Goal: Task Accomplishment & Management: Manage account settings

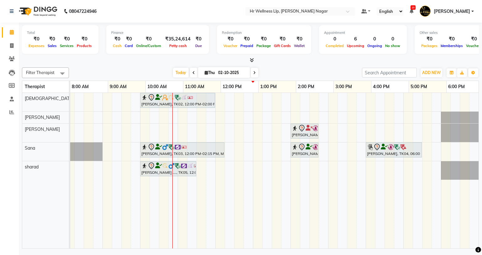
scroll to position [0, 81]
click at [177, 70] on span "Today" at bounding box center [181, 73] width 16 height 10
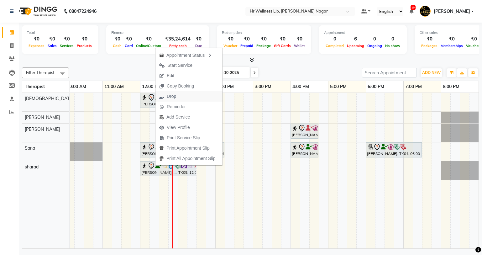
click at [171, 98] on span "Drop" at bounding box center [171, 96] width 9 height 7
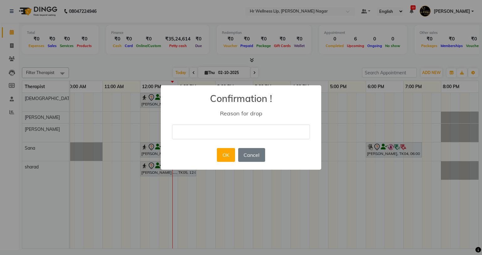
drag, startPoint x: 218, startPoint y: 133, endPoint x: 215, endPoint y: 140, distance: 8.0
click at [218, 133] on input "text" at bounding box center [241, 132] width 138 height 15
type input "for training"
click at [227, 161] on button "OK" at bounding box center [226, 155] width 18 height 14
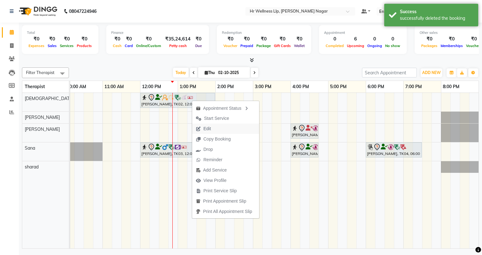
click at [210, 130] on span "Edit" at bounding box center [208, 128] width 8 height 7
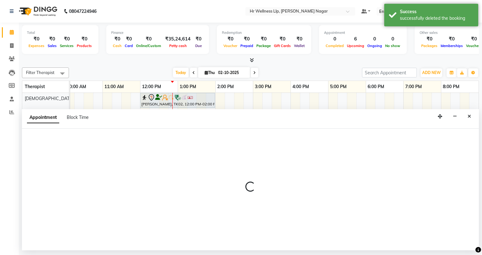
select select "tentative"
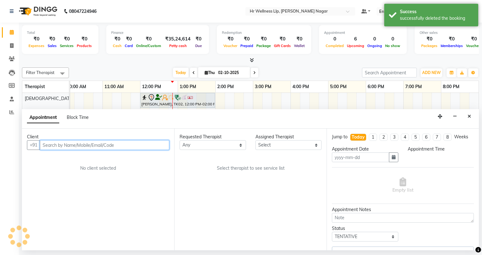
type input "02-10-2025"
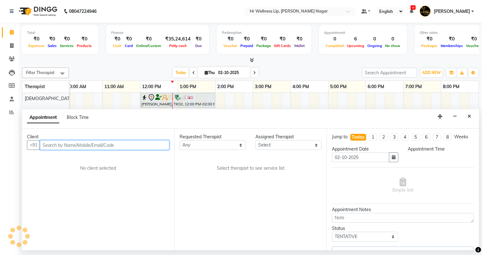
select select "720"
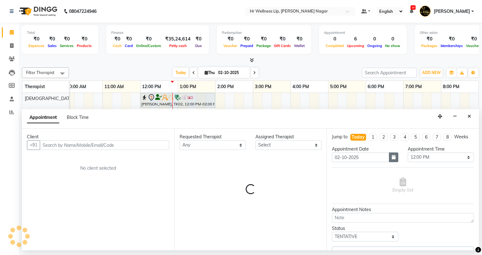
select select "19732"
click at [393, 156] on icon "button" at bounding box center [394, 157] width 4 height 4
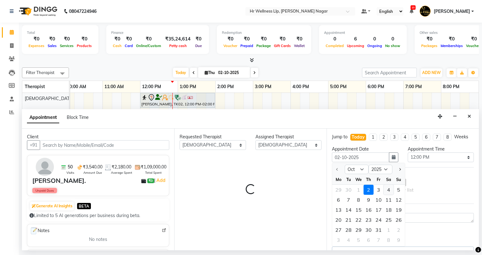
select select "1865"
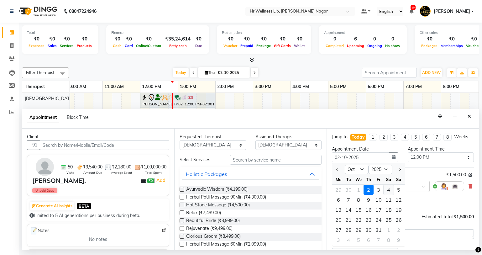
click at [387, 193] on div "4" at bounding box center [389, 190] width 10 height 10
type input "04-10-2025"
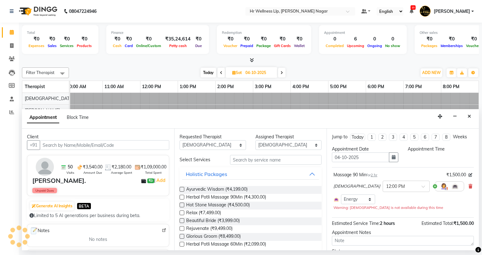
select select "720"
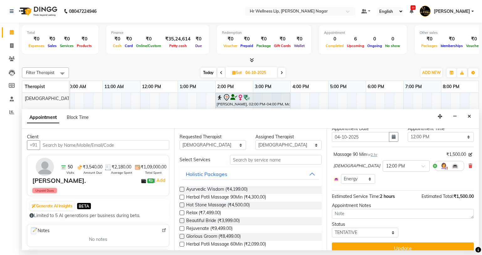
scroll to position [29, 0]
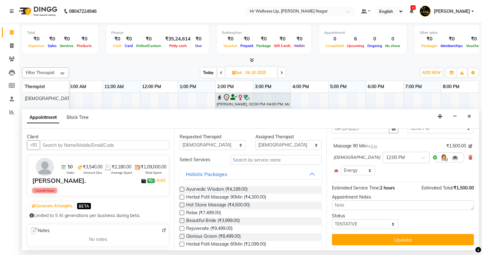
click at [398, 232] on div "Jump to [DATE] 1 2 3 4 5 6 7 8 Weeks Appointment Date [DATE] Appointment Time S…" at bounding box center [403, 190] width 152 height 122
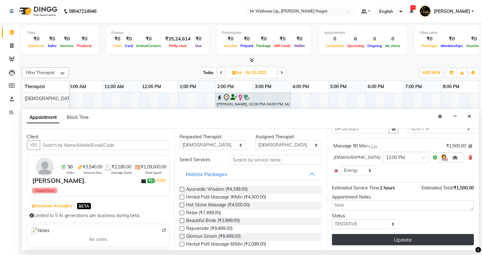
click at [399, 242] on button "Update" at bounding box center [403, 239] width 142 height 11
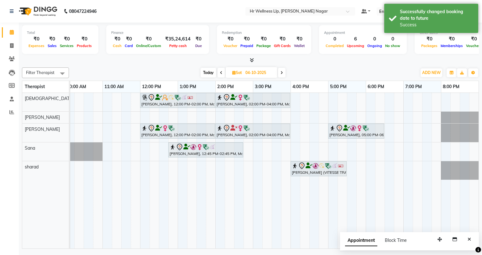
click at [207, 71] on span "Today" at bounding box center [209, 73] width 16 height 10
type input "02-10-2025"
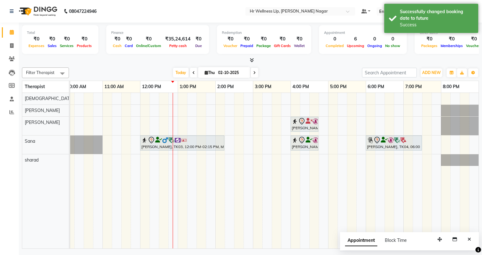
scroll to position [0, 81]
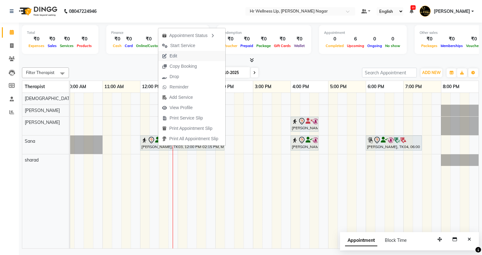
click at [175, 55] on span "Edit" at bounding box center [174, 56] width 8 height 7
select select "tentative"
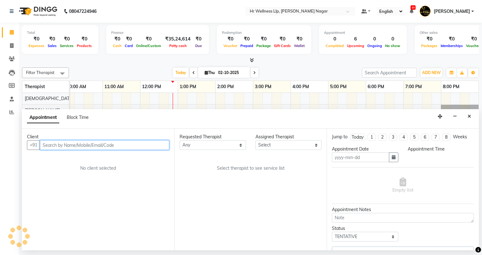
type input "02-10-2025"
select select "720"
select select "19731"
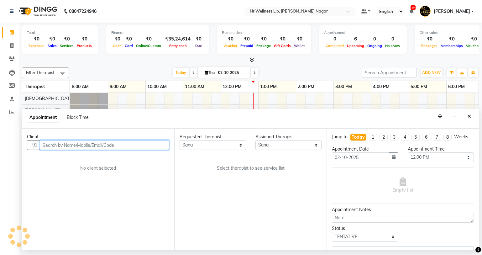
select select "1865"
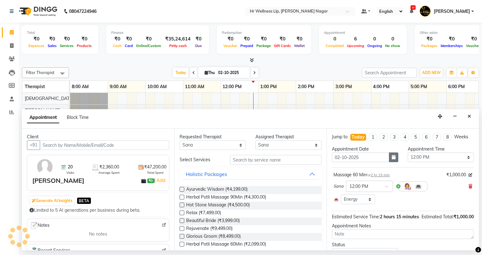
click at [394, 155] on button "button" at bounding box center [393, 157] width 9 height 10
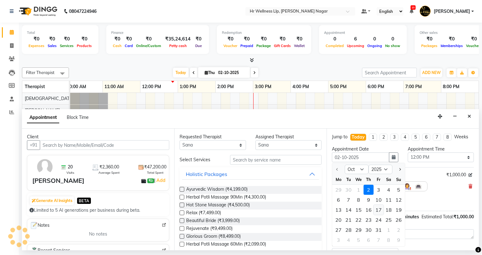
scroll to position [0, 81]
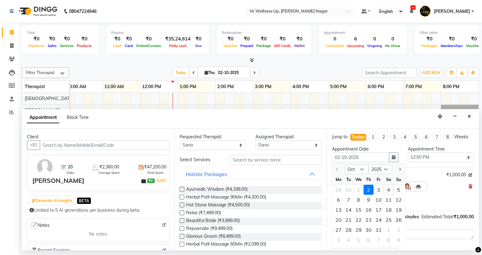
click at [387, 188] on div "4" at bounding box center [389, 190] width 10 height 10
type input "04-10-2025"
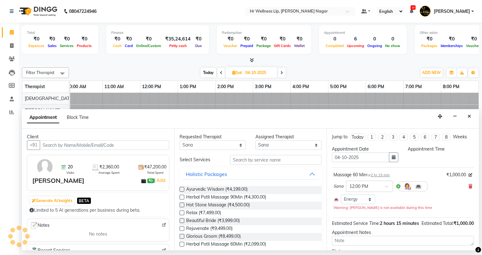
scroll to position [0, 0]
select select "720"
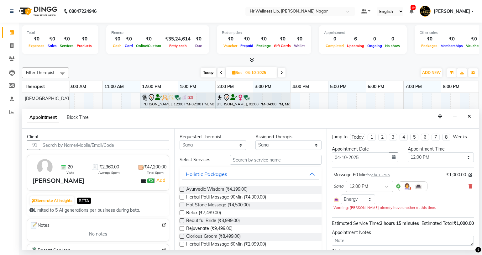
scroll to position [42, 0]
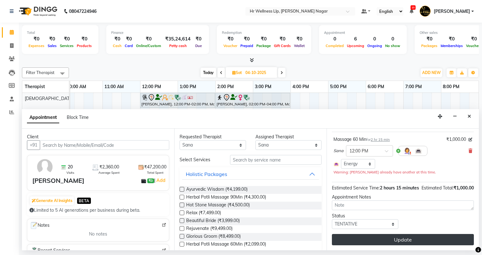
click at [407, 238] on button "Update" at bounding box center [403, 239] width 142 height 11
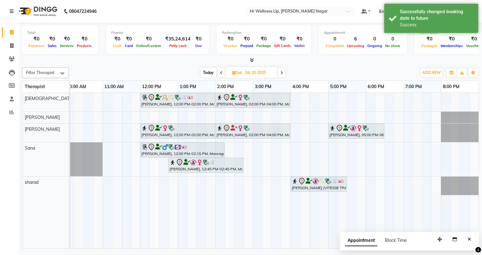
click at [203, 73] on span "Today" at bounding box center [209, 73] width 16 height 10
type input "02-10-2025"
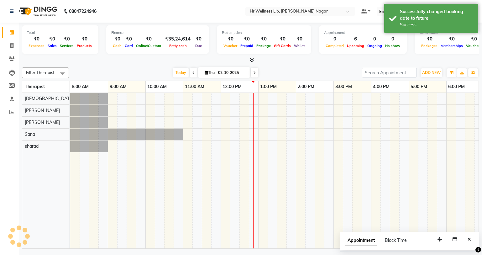
scroll to position [0, 81]
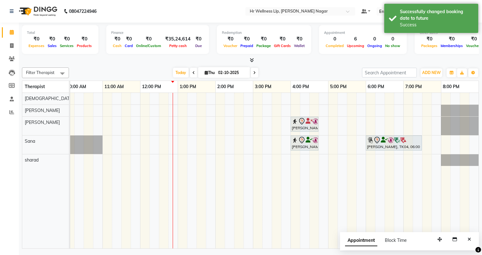
click at [109, 143] on div "[PERSON_NAME] ., TK01, 04:00 PM-04:45 PM, Massage 30 Min [PERSON_NAME] ., TK01,…" at bounding box center [234, 171] width 489 height 156
select select "19731"
select select "tentative"
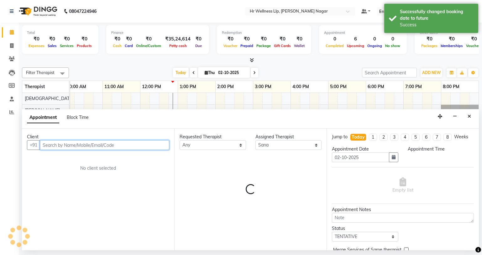
select select "660"
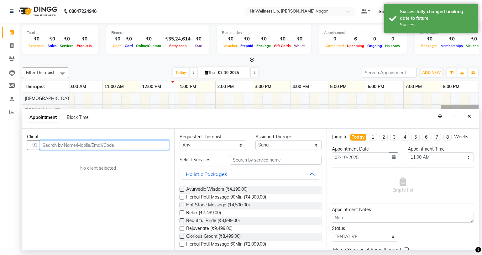
click at [86, 144] on input "text" at bounding box center [105, 145] width 130 height 10
type input "n"
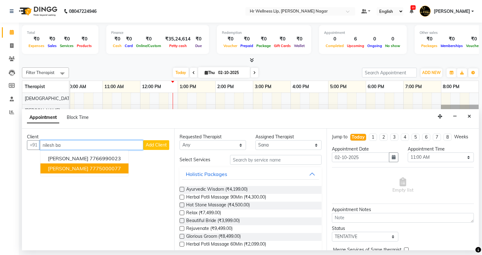
click at [107, 164] on button "[PERSON_NAME] 7775000077" at bounding box center [84, 168] width 88 height 10
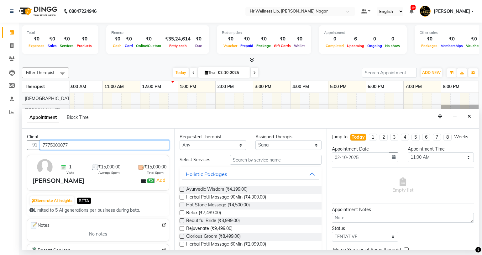
type input "7775000077"
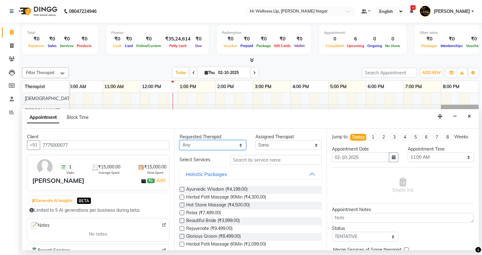
click at [218, 142] on select "Any Krishna [PERSON_NAME] [PERSON_NAME] Sana [PERSON_NAME]" at bounding box center [213, 145] width 66 height 10
select select "19731"
click at [180, 140] on select "Any Krishna [PERSON_NAME] [PERSON_NAME] Sana [PERSON_NAME]" at bounding box center [213, 145] width 66 height 10
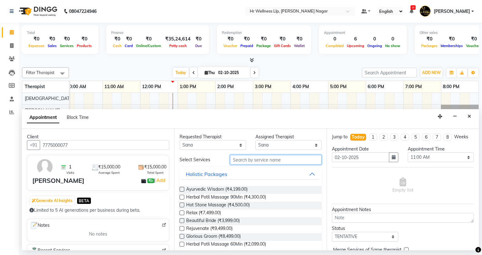
click at [247, 157] on input "text" at bounding box center [276, 160] width 92 height 10
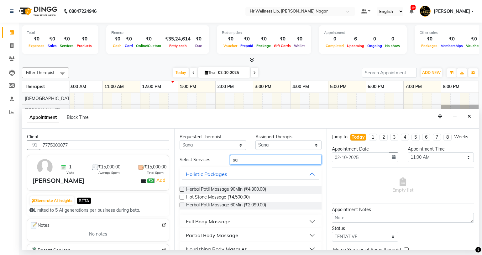
type input "sa"
click at [222, 224] on div "Full Body Massage" at bounding box center [208, 222] width 45 height 8
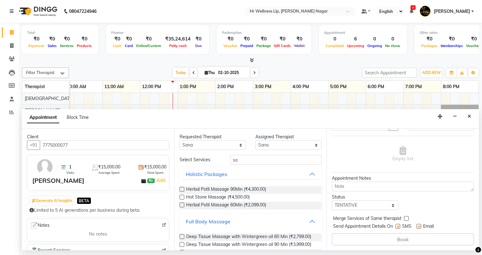
scroll to position [310, 0]
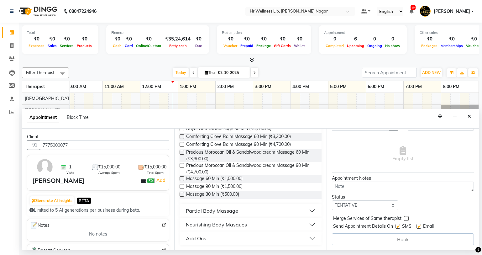
click at [184, 178] on div "Massage 60 Min (₹1,000.00)" at bounding box center [251, 179] width 142 height 8
click at [183, 178] on label at bounding box center [182, 178] width 5 height 5
click at [183, 178] on input "checkbox" at bounding box center [182, 179] width 4 height 4
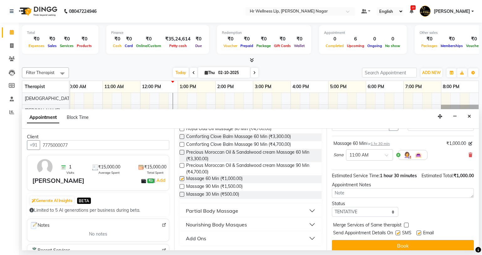
checkbox input "false"
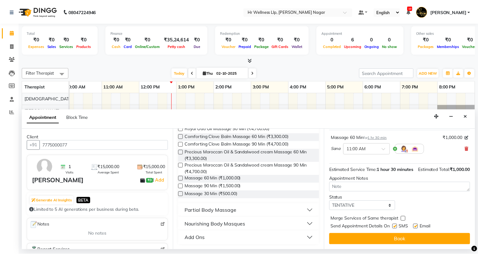
scroll to position [44, 0]
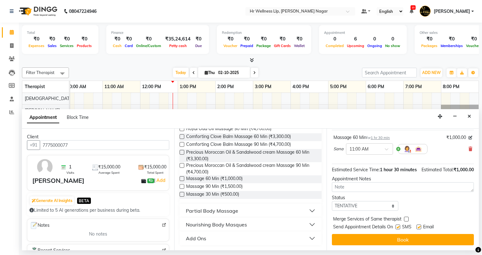
click at [399, 241] on button "Book" at bounding box center [403, 239] width 142 height 11
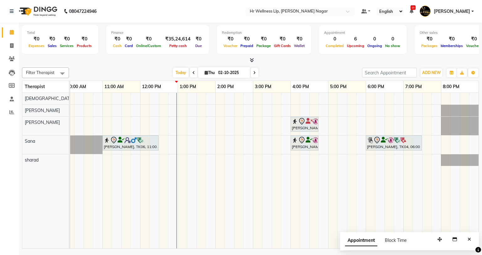
click at [143, 150] on link "[PERSON_NAME], TK06, 11:00 AM-12:30 PM, Massage 60 Min" at bounding box center [131, 143] width 56 height 15
select select "7"
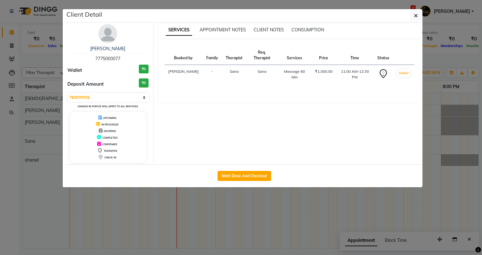
click at [119, 143] on div "UPCOMING IN PROGRESS DROPPED COMPLETED CONFIRMED TENTATIVE CHECK-IN" at bounding box center [108, 137] width 76 height 51
click at [224, 173] on button "Mark Done And Checkout" at bounding box center [245, 176] width 54 height 10
select select "service"
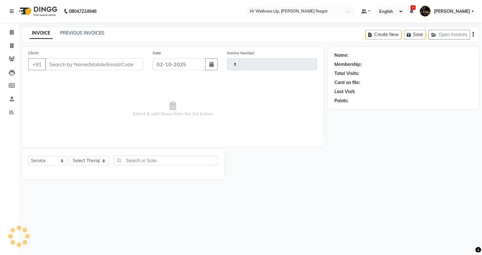
type input "1312"
select select "4289"
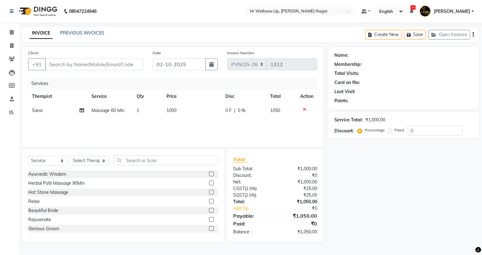
type input "7775000077"
select select "19731"
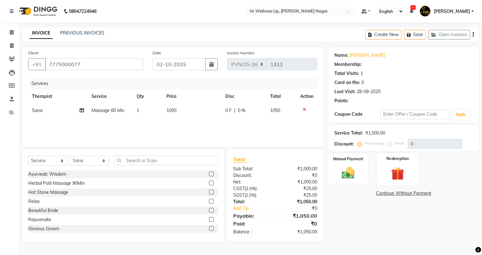
click at [396, 175] on img at bounding box center [397, 174] width 21 height 16
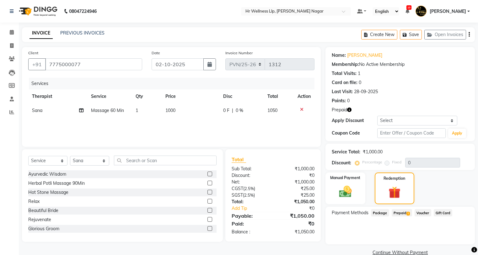
click at [400, 214] on span "Prepaid 1" at bounding box center [401, 212] width 20 height 7
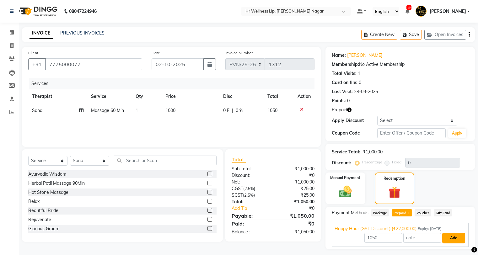
click at [453, 239] on button "Add" at bounding box center [453, 238] width 23 height 11
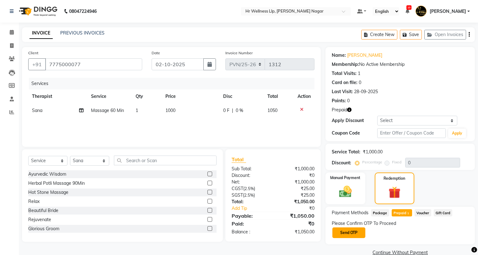
click at [353, 235] on button "Send OTP" at bounding box center [348, 232] width 33 height 11
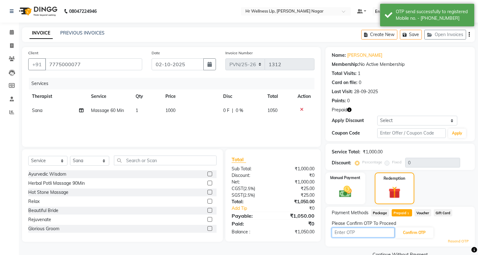
click at [353, 235] on input "text" at bounding box center [363, 233] width 63 height 10
type input "8585"
click at [407, 231] on button "Confirm OTP" at bounding box center [414, 232] width 38 height 11
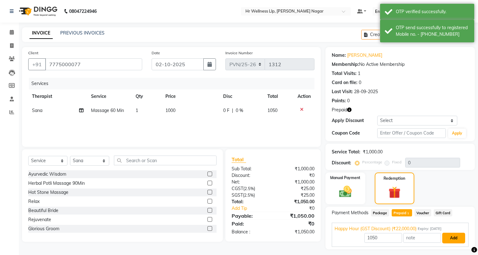
click at [460, 240] on button "Add" at bounding box center [453, 238] width 23 height 11
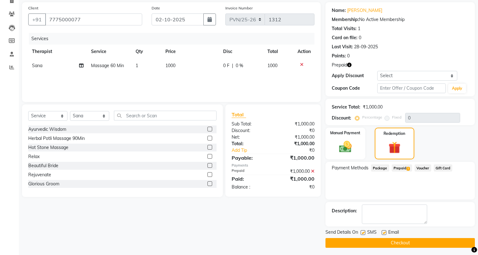
scroll to position [47, 0]
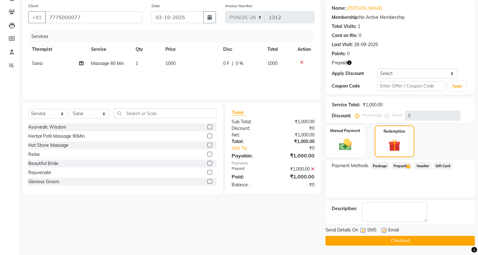
click at [363, 229] on label at bounding box center [362, 230] width 5 height 5
click at [363, 229] on input "checkbox" at bounding box center [362, 231] width 4 height 4
checkbox input "false"
drag, startPoint x: 382, startPoint y: 229, endPoint x: 389, endPoint y: 248, distance: 20.2
click at [383, 231] on label at bounding box center [383, 230] width 5 height 5
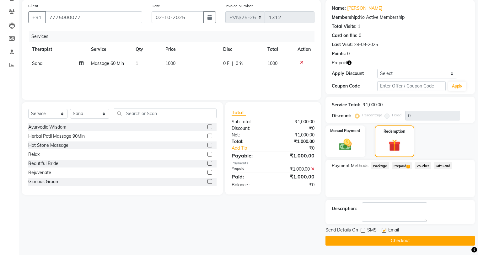
click at [383, 231] on input "checkbox" at bounding box center [383, 231] width 4 height 4
checkbox input "false"
click at [388, 239] on button "Checkout" at bounding box center [399, 241] width 149 height 10
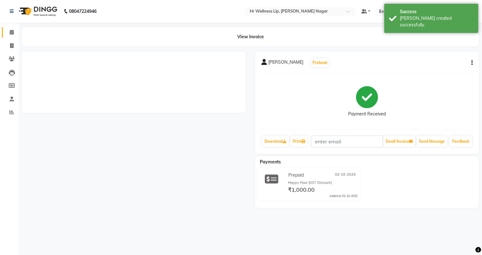
click at [13, 29] on link "Calendar" at bounding box center [9, 32] width 15 height 10
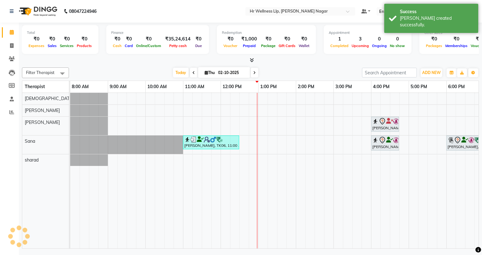
click at [256, 76] on span at bounding box center [255, 73] width 8 height 10
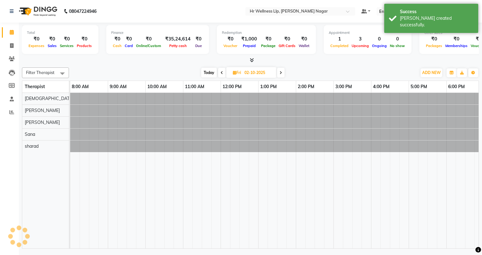
type input "03-10-2025"
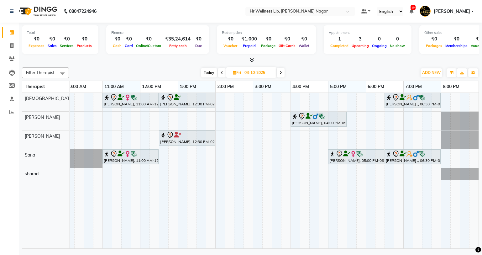
scroll to position [0, 59]
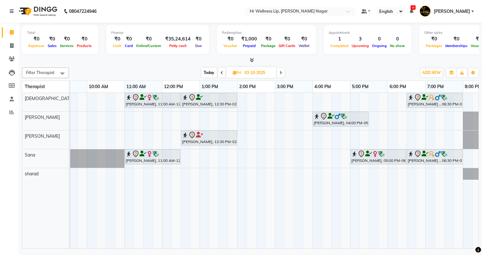
click at [236, 74] on icon at bounding box center [234, 73] width 3 height 4
select select "10"
select select "2025"
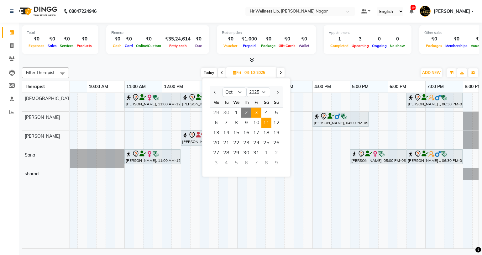
click at [263, 122] on span "11" at bounding box center [267, 123] width 10 height 10
type input "[DATE]"
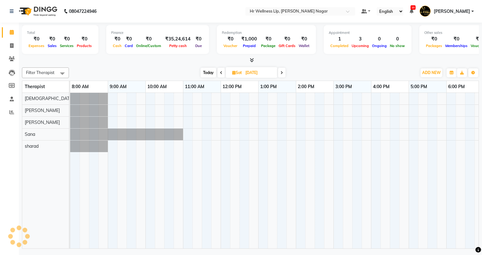
scroll to position [0, 81]
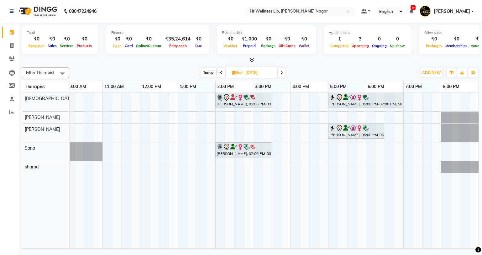
click at [292, 150] on div "[PERSON_NAME], 02:00 PM-03:30 PM, Massage 60 Min [PERSON_NAME], 05:00 PM-07:00 …" at bounding box center [234, 171] width 489 height 156
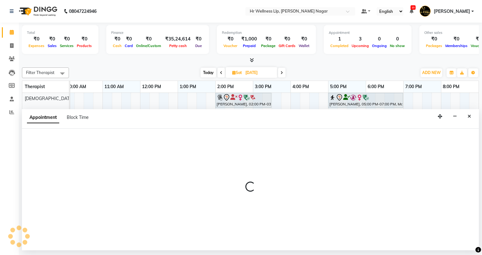
select select "19731"
select select "960"
select select "tentative"
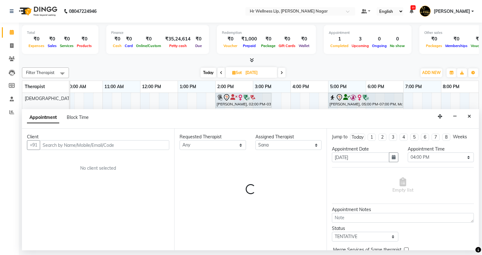
click at [467, 116] on button "Close" at bounding box center [469, 117] width 9 height 10
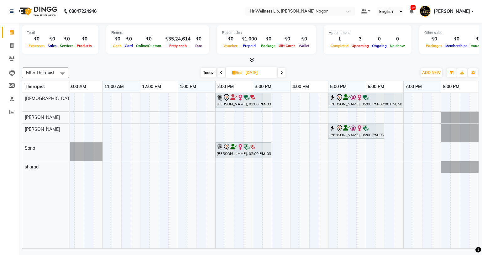
click at [294, 152] on div "[PERSON_NAME], 02:00 PM-03:30 PM, Massage 60 Min [PERSON_NAME], 05:00 PM-07:00 …" at bounding box center [234, 171] width 489 height 156
select select "19731"
select select "tentative"
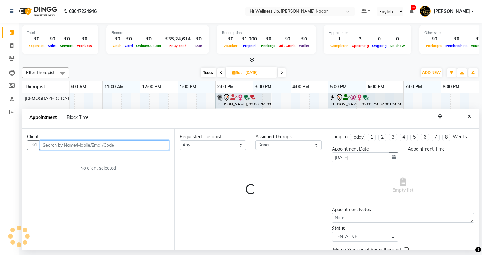
select select "960"
click at [147, 143] on input "text" at bounding box center [105, 145] width 130 height 10
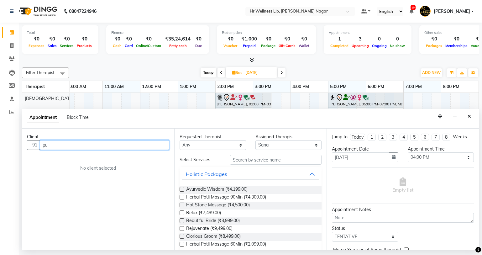
type input "p"
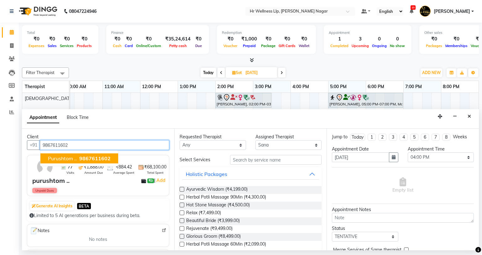
click at [82, 160] on span "9867611602" at bounding box center [94, 158] width 31 height 6
type input "9867611602"
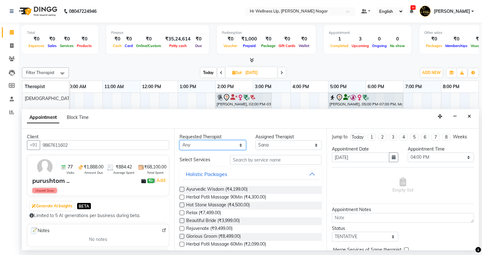
click at [199, 141] on select "Any Krishna [PERSON_NAME] [PERSON_NAME] Sana [PERSON_NAME]" at bounding box center [213, 145] width 66 height 10
select select "19731"
click at [180, 140] on select "Any Krishna [PERSON_NAME] [PERSON_NAME] Sana [PERSON_NAME]" at bounding box center [213, 145] width 66 height 10
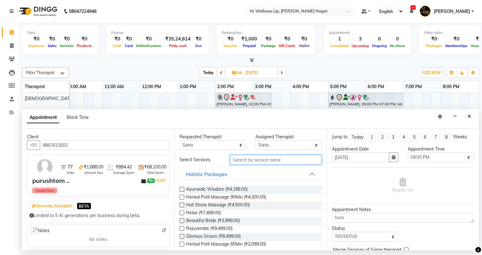
click at [248, 157] on input "text" at bounding box center [276, 160] width 92 height 10
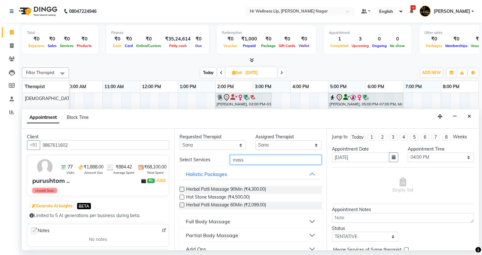
type input "mass"
click at [220, 225] on div "Full Body Massage" at bounding box center [208, 222] width 45 height 8
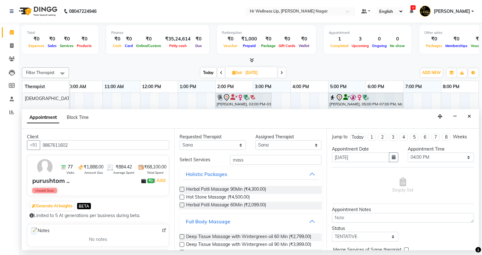
scroll to position [281, 0]
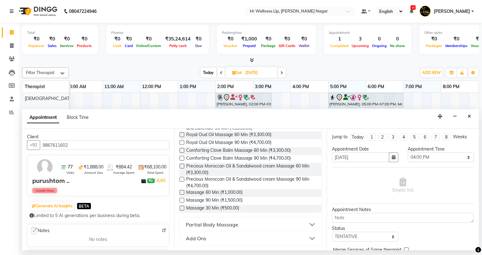
click at [184, 194] on label at bounding box center [182, 192] width 5 height 5
click at [184, 194] on input "checkbox" at bounding box center [182, 193] width 4 height 4
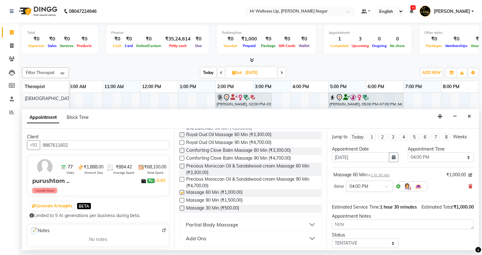
checkbox input "false"
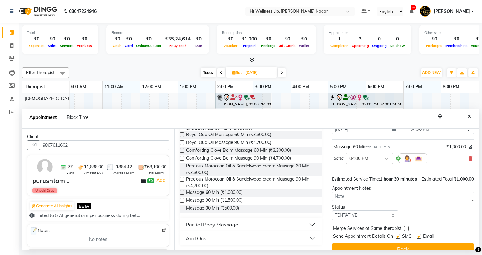
scroll to position [44, 0]
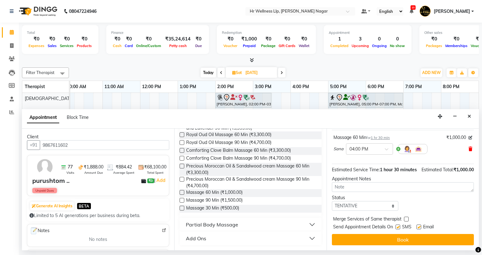
click at [469, 147] on icon at bounding box center [471, 149] width 4 height 4
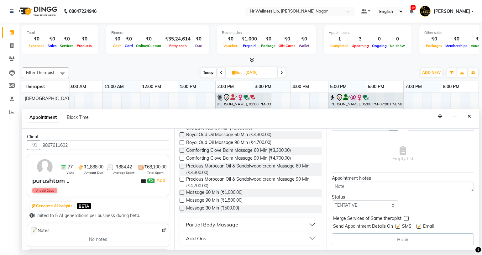
click at [183, 201] on label at bounding box center [182, 200] width 5 height 5
click at [183, 201] on input "checkbox" at bounding box center [182, 201] width 4 height 4
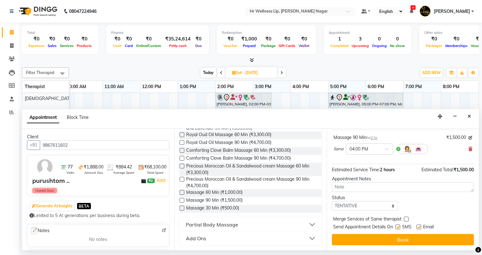
checkbox input "false"
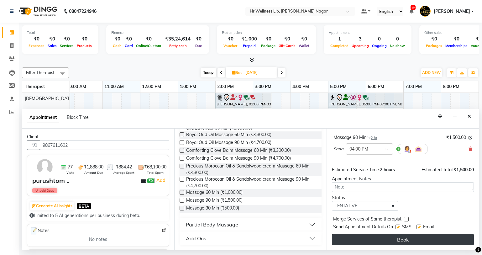
click at [397, 241] on button "Book" at bounding box center [403, 239] width 142 height 11
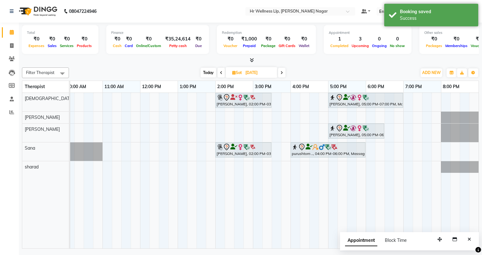
click at [198, 73] on div "[DATE] [DATE]" at bounding box center [243, 72] width 342 height 9
click at [204, 71] on span "Today" at bounding box center [209, 73] width 16 height 10
type input "02-10-2025"
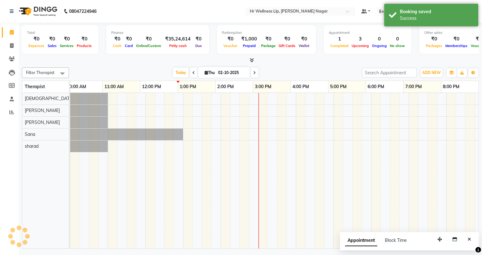
scroll to position [0, 81]
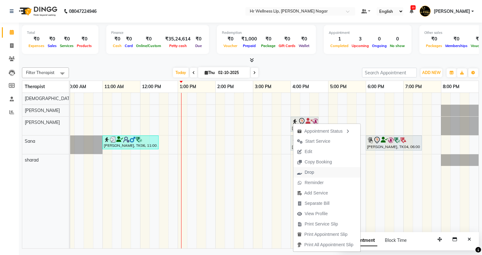
click at [310, 171] on span "Drop" at bounding box center [309, 172] width 9 height 7
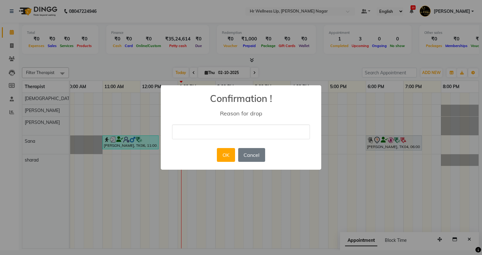
click at [326, 175] on div "× Confirmation ! Reason for drop OK No Cancel" at bounding box center [241, 127] width 482 height 255
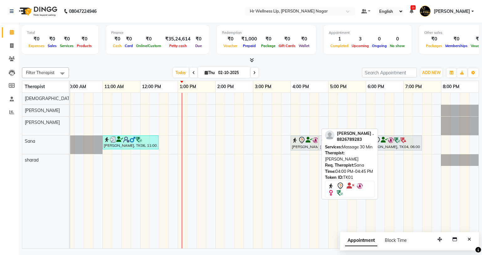
drag, startPoint x: 301, startPoint y: 129, endPoint x: 332, endPoint y: 152, distance: 39.1
click at [332, 152] on div "Filter Therapist Select All Krishna [PERSON_NAME] [PERSON_NAME] Sana sharad [DA…" at bounding box center [250, 157] width 457 height 184
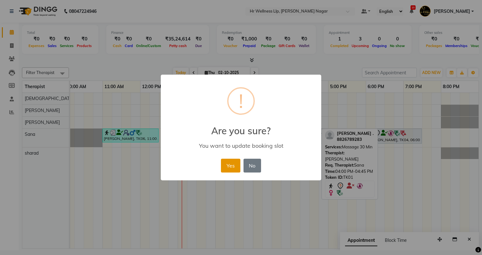
click at [224, 167] on button "Yes" at bounding box center [230, 166] width 19 height 14
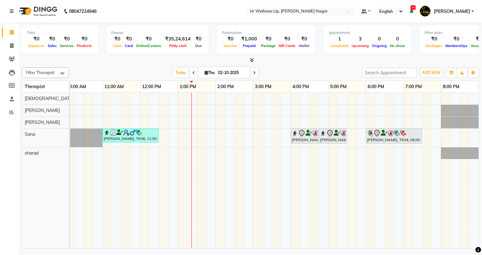
scroll to position [0, 10]
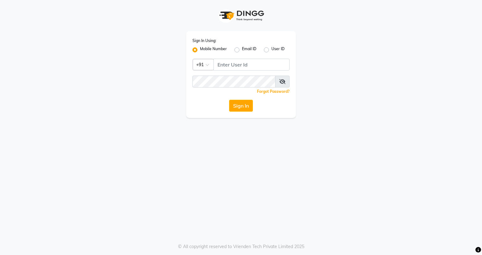
click at [221, 73] on div "Sign In Using: Mobile Number Email ID User ID Country Code × +91 Remember me Fo…" at bounding box center [241, 74] width 110 height 87
click at [228, 62] on input "Username" at bounding box center [252, 65] width 76 height 12
click at [232, 61] on input "Username" at bounding box center [252, 65] width 76 height 12
type input "7"
type input "7378378227"
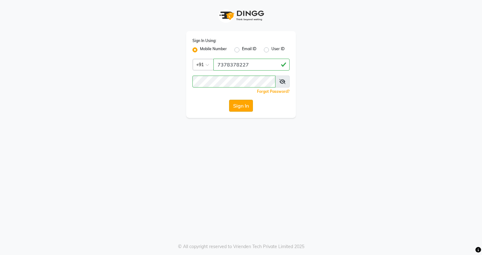
click at [250, 105] on button "Sign In" at bounding box center [241, 106] width 24 height 12
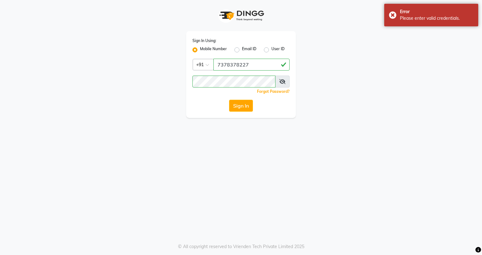
click at [284, 80] on icon at bounding box center [282, 81] width 6 height 5
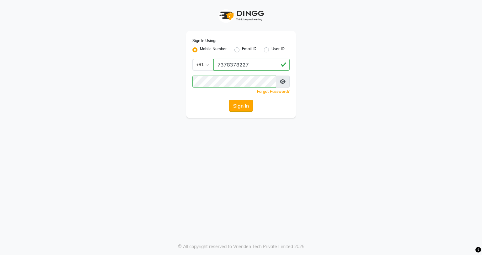
click at [234, 107] on button "Sign In" at bounding box center [241, 106] width 24 height 12
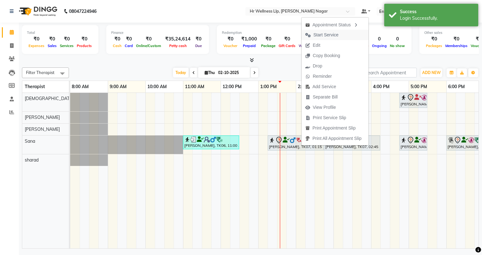
click at [317, 35] on span "Start Service" at bounding box center [326, 35] width 25 height 7
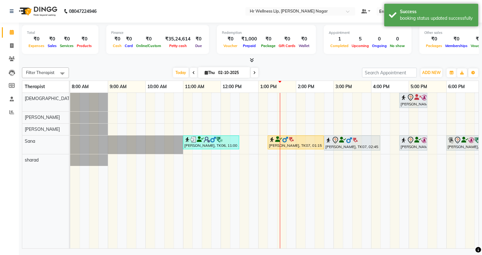
drag, startPoint x: 263, startPoint y: 243, endPoint x: 383, endPoint y: 244, distance: 119.8
click at [383, 244] on div "Nidhi ., TK01, 04:45 PM-05:30 PM, Massage 30 Min Nilesh Bajare, TK06, 11:00 AM-…" at bounding box center [274, 171] width 409 height 156
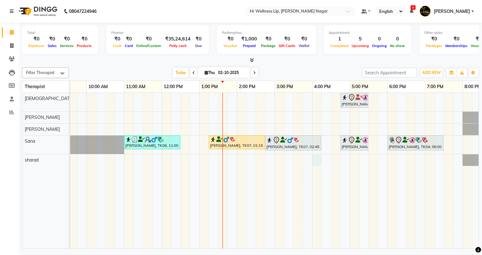
click at [316, 158] on div "Nidhi ., TK01, 04:45 PM-05:30 PM, Massage 30 Min Nilesh Bajare, TK06, 11:00 AM-…" at bounding box center [255, 171] width 489 height 156
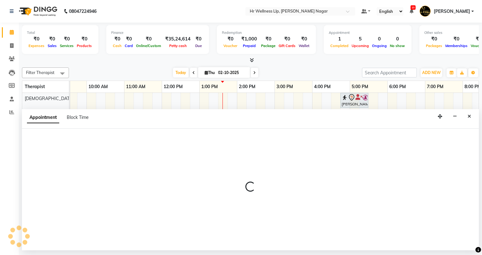
select select "86679"
select select "tentative"
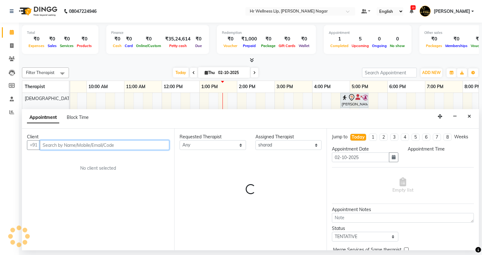
select select "960"
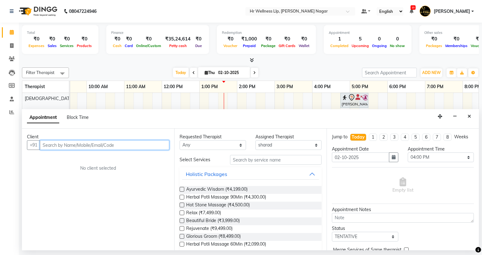
click at [109, 149] on input "text" at bounding box center [105, 145] width 130 height 10
click at [77, 145] on input "text" at bounding box center [105, 145] width 130 height 10
click at [253, 72] on icon at bounding box center [254, 73] width 3 height 4
type input "03-10-2025"
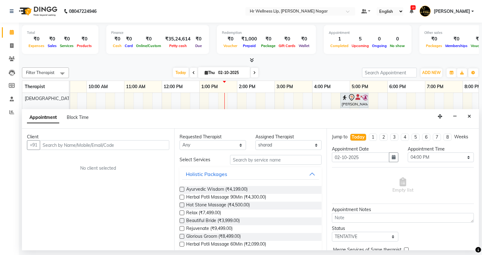
type input "03-10-2025"
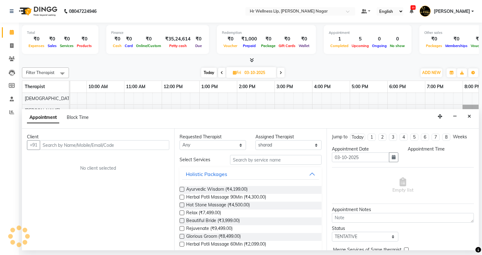
scroll to position [0, 81]
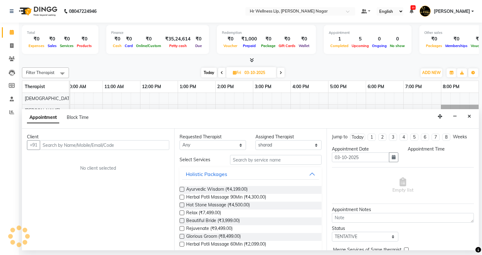
select select "960"
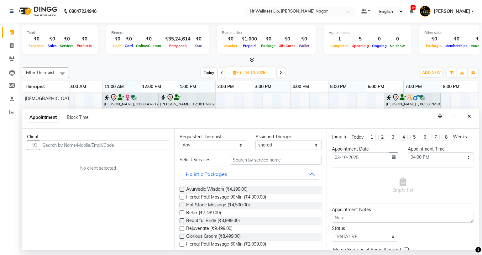
click at [281, 71] on icon at bounding box center [281, 73] width 3 height 4
type input "04-10-2025"
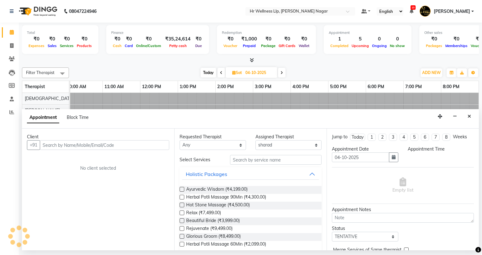
select select "960"
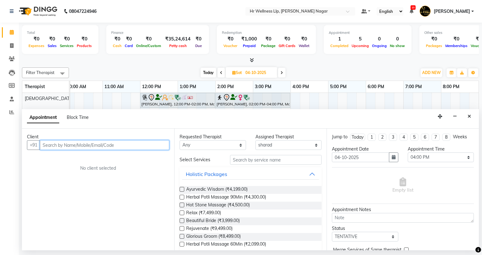
click at [51, 146] on input "text" at bounding box center [105, 145] width 130 height 10
type input "p"
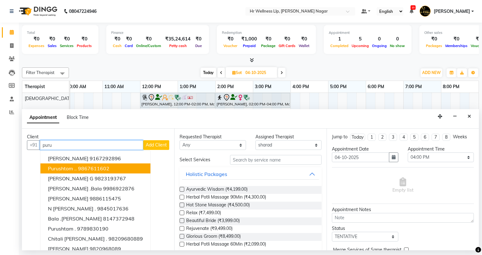
click at [110, 167] on button "purushtom .. 9867611602" at bounding box center [95, 168] width 110 height 10
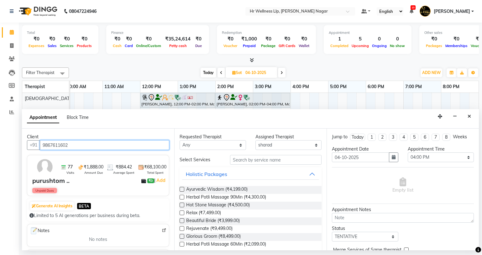
type input "9867611602"
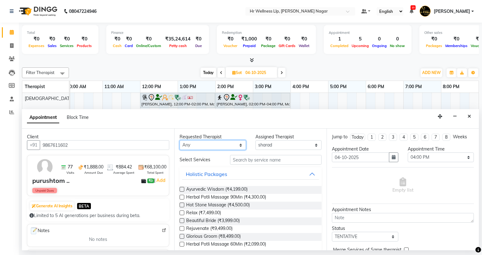
click at [203, 144] on select "Any Krishna [PERSON_NAME] [PERSON_NAME] Sana [PERSON_NAME]" at bounding box center [213, 145] width 66 height 10
select select "86679"
click at [180, 140] on select "Any Krishna [PERSON_NAME] [PERSON_NAME] Sana [PERSON_NAME]" at bounding box center [213, 145] width 66 height 10
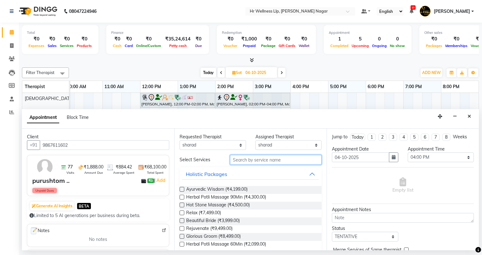
click at [261, 159] on input "text" at bounding box center [276, 160] width 92 height 10
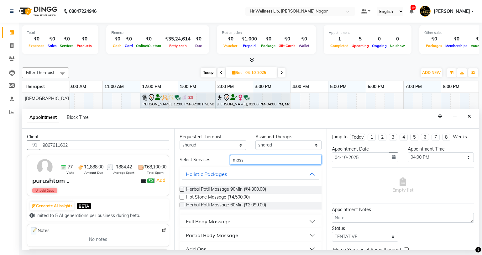
type input "mass"
click at [229, 223] on div "Full Body Massage" at bounding box center [208, 222] width 45 height 8
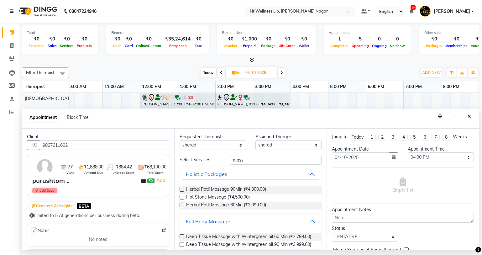
scroll to position [281, 0]
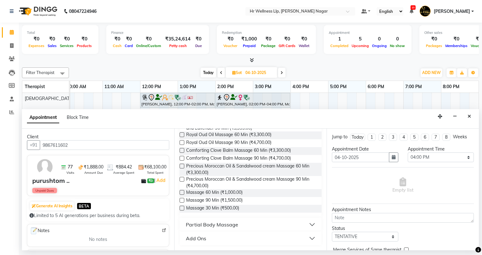
click at [180, 192] on label at bounding box center [182, 192] width 5 height 5
click at [180, 192] on input "checkbox" at bounding box center [182, 193] width 4 height 4
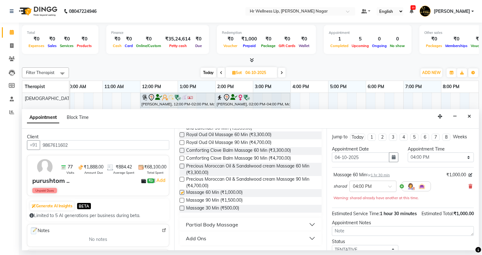
checkbox input "false"
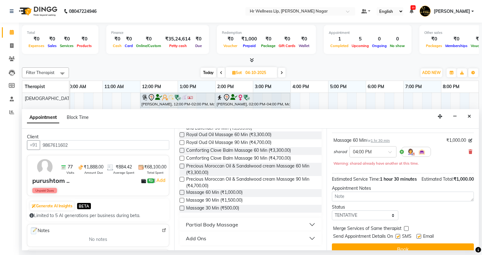
scroll to position [51, 0]
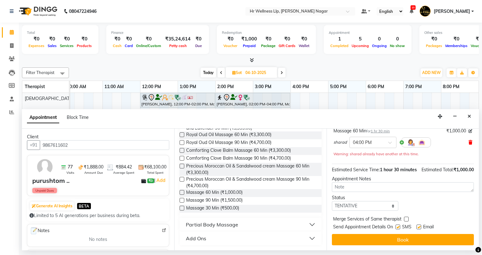
click at [469, 139] on span at bounding box center [471, 142] width 4 height 7
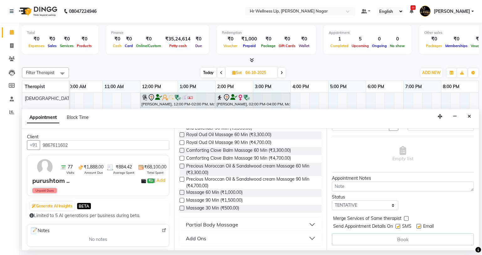
scroll to position [31, 0]
click at [180, 199] on label at bounding box center [182, 200] width 5 height 5
click at [180, 199] on input "checkbox" at bounding box center [182, 201] width 4 height 4
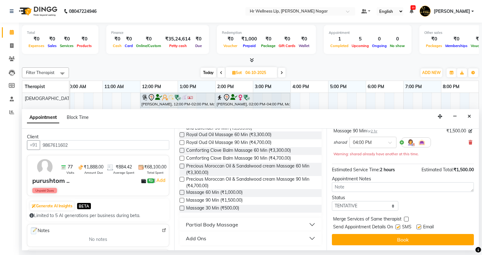
checkbox input "false"
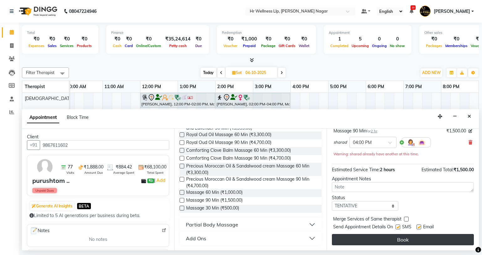
click at [373, 236] on button "Book" at bounding box center [403, 239] width 142 height 11
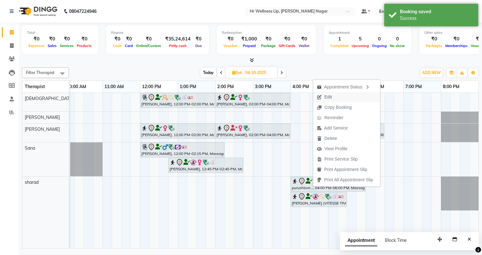
click at [327, 96] on span "Edit" at bounding box center [329, 97] width 8 height 7
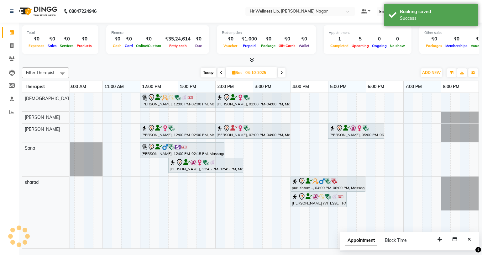
select select "tentative"
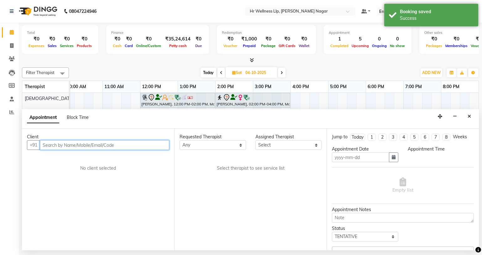
type input "04-10-2025"
select select "960"
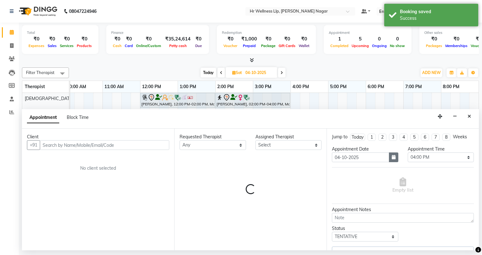
select select "86679"
click at [392, 158] on icon "button" at bounding box center [394, 157] width 4 height 4
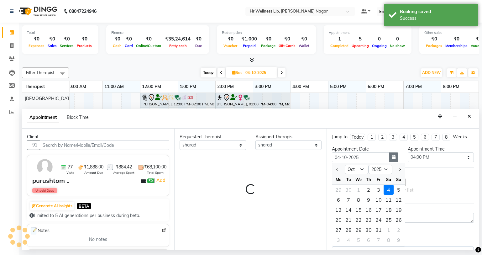
scroll to position [0, 81]
select select "1865"
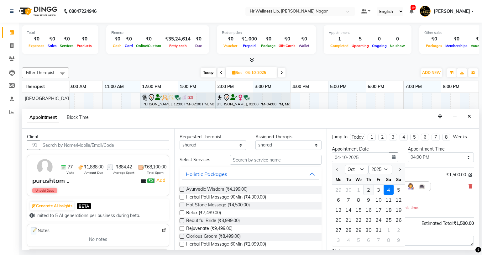
click at [365, 192] on div "2" at bounding box center [369, 190] width 10 height 10
type input "02-10-2025"
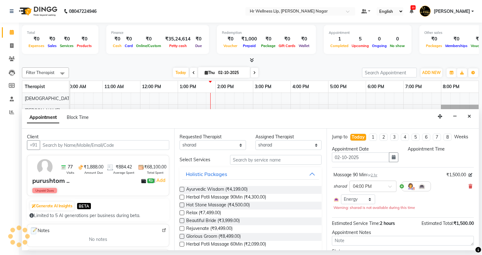
select select "960"
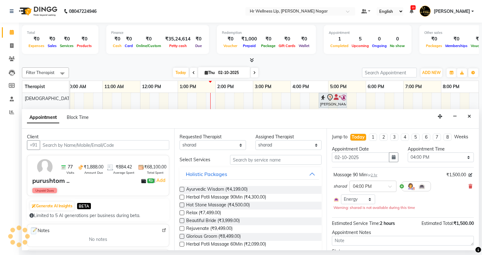
scroll to position [29, 0]
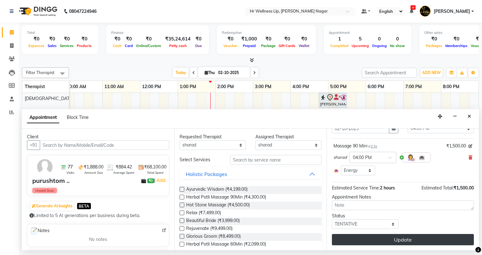
click at [395, 238] on button "Update" at bounding box center [403, 239] width 142 height 11
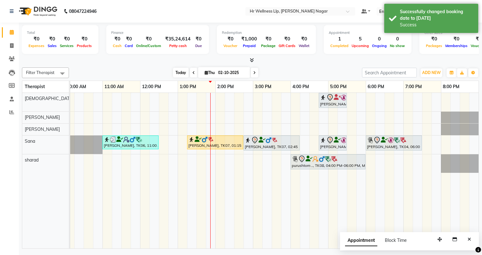
click at [184, 75] on span "Today" at bounding box center [181, 73] width 16 height 10
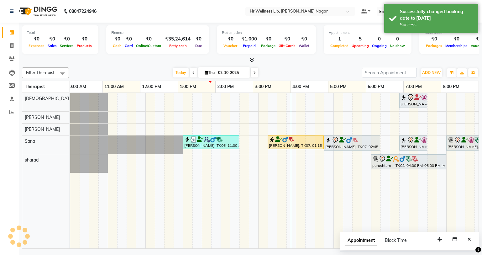
scroll to position [0, 81]
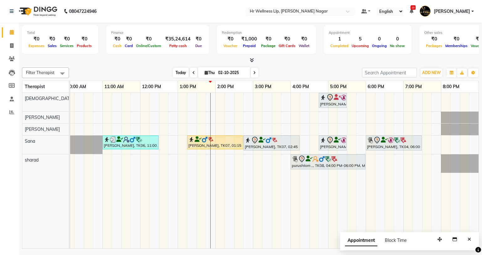
click at [180, 73] on span "Today" at bounding box center [181, 73] width 16 height 10
